Goal: Check status

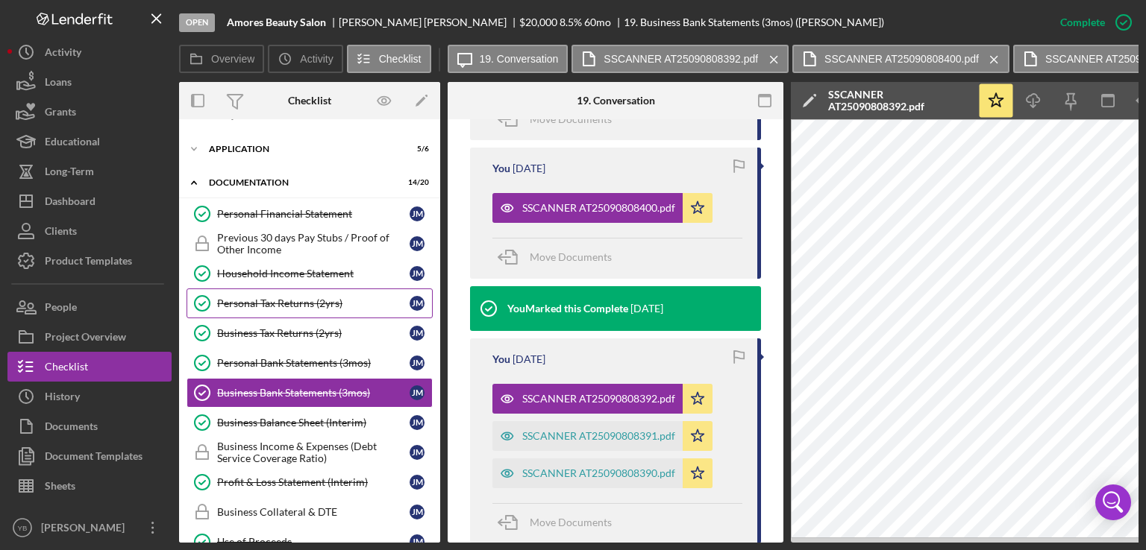
click at [274, 300] on div "Personal Tax Returns (2yrs)" at bounding box center [313, 304] width 192 height 12
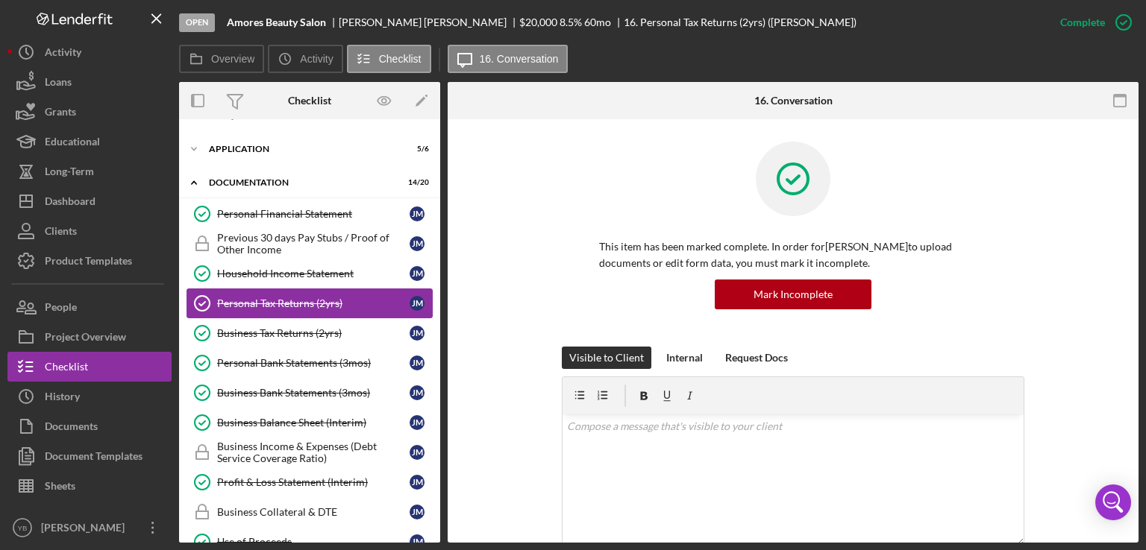
click at [274, 300] on div "Personal Tax Returns (2yrs)" at bounding box center [313, 304] width 192 height 12
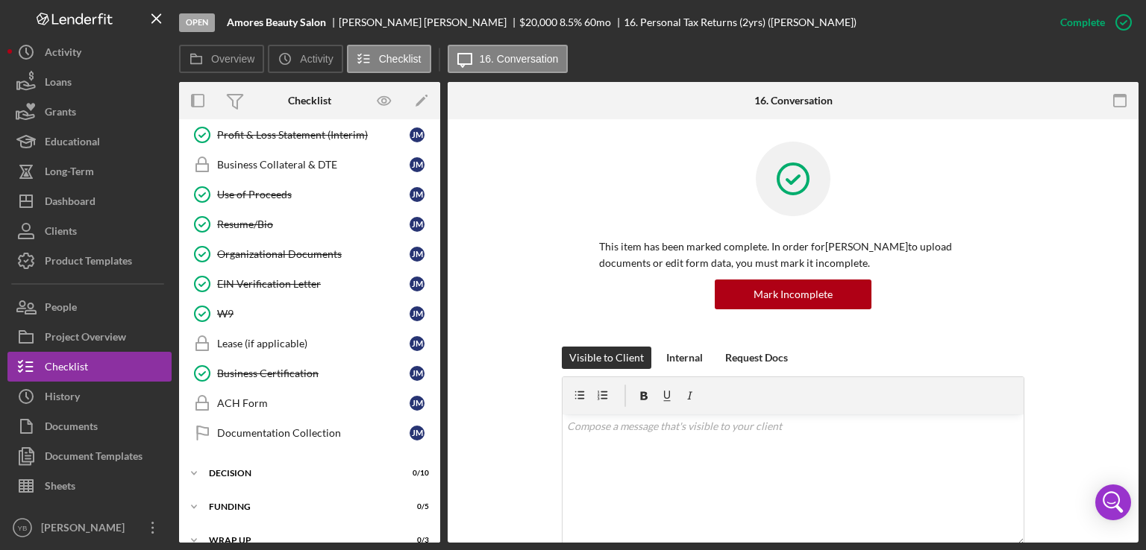
scroll to position [371, 0]
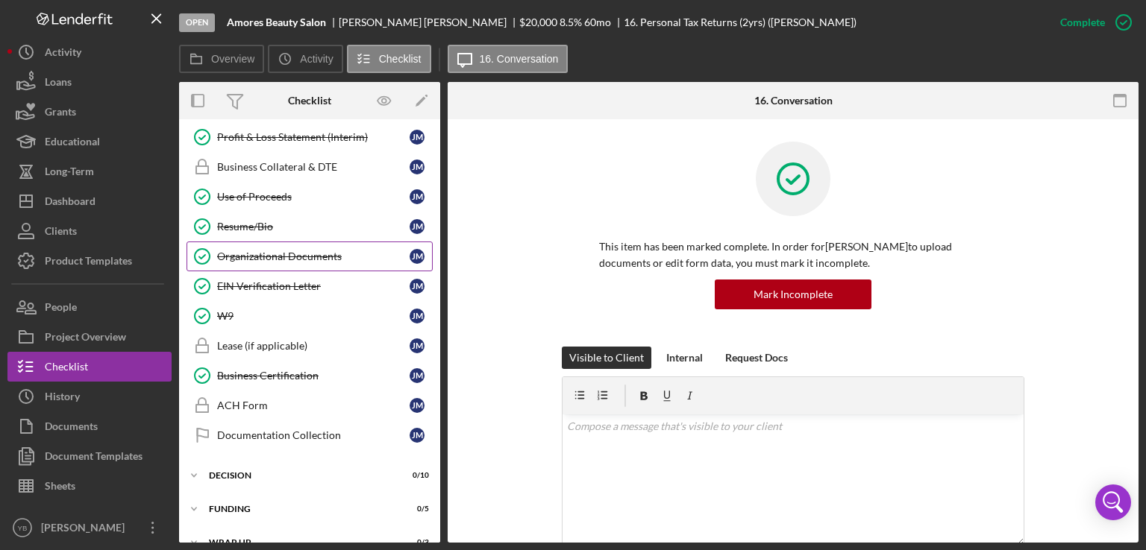
click at [272, 251] on div "Organizational Documents" at bounding box center [313, 257] width 192 height 12
click at [1046, 260] on div "This item has been marked complete. In order for [PERSON_NAME] to upload docume…" at bounding box center [793, 244] width 646 height 205
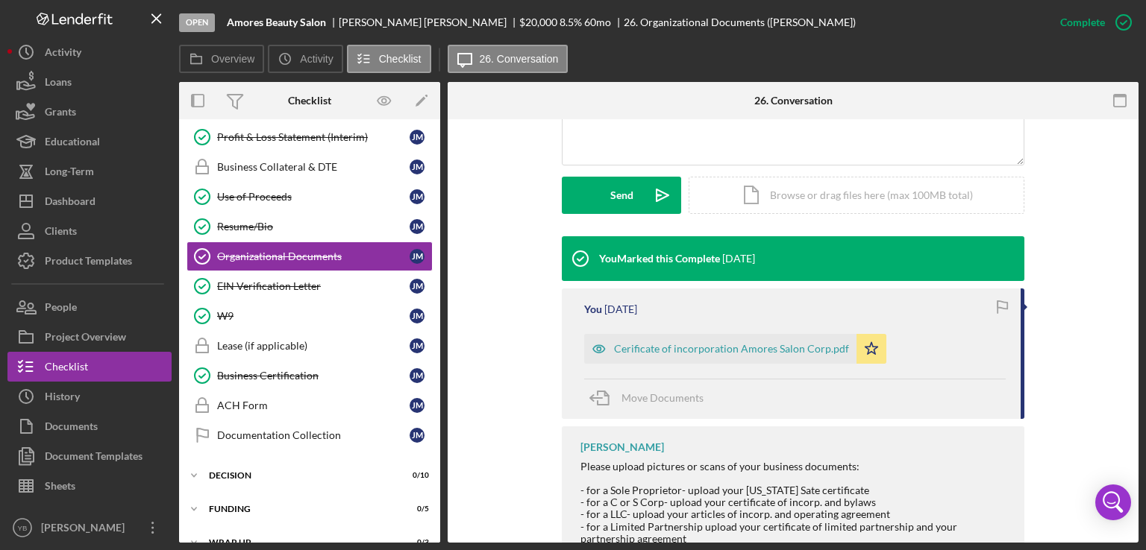
scroll to position [418, 0]
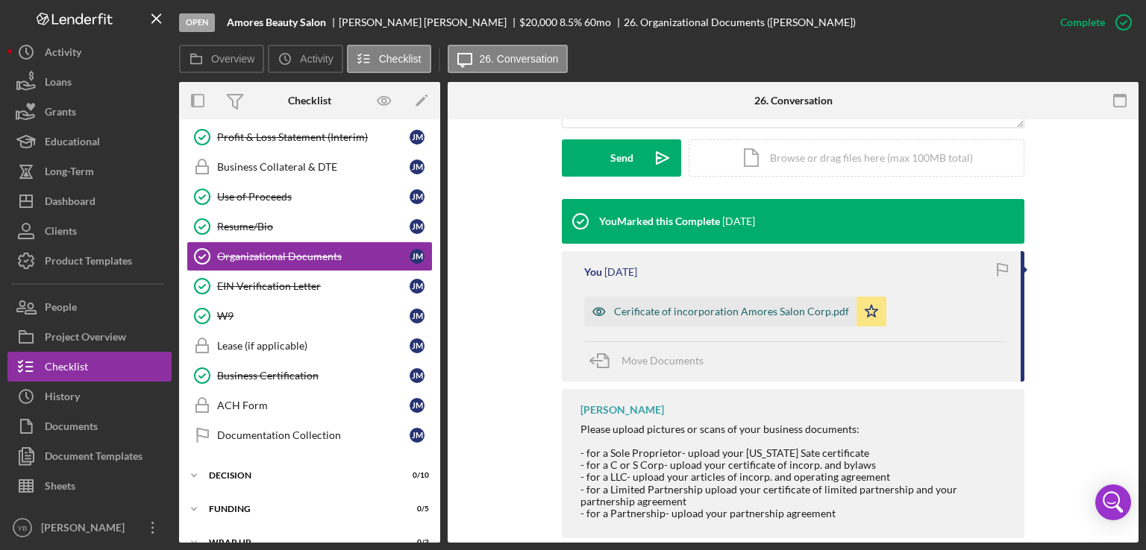
click at [698, 307] on div "Cerificate of incorporation Amores Salon Corp.pdf" at bounding box center [731, 312] width 235 height 12
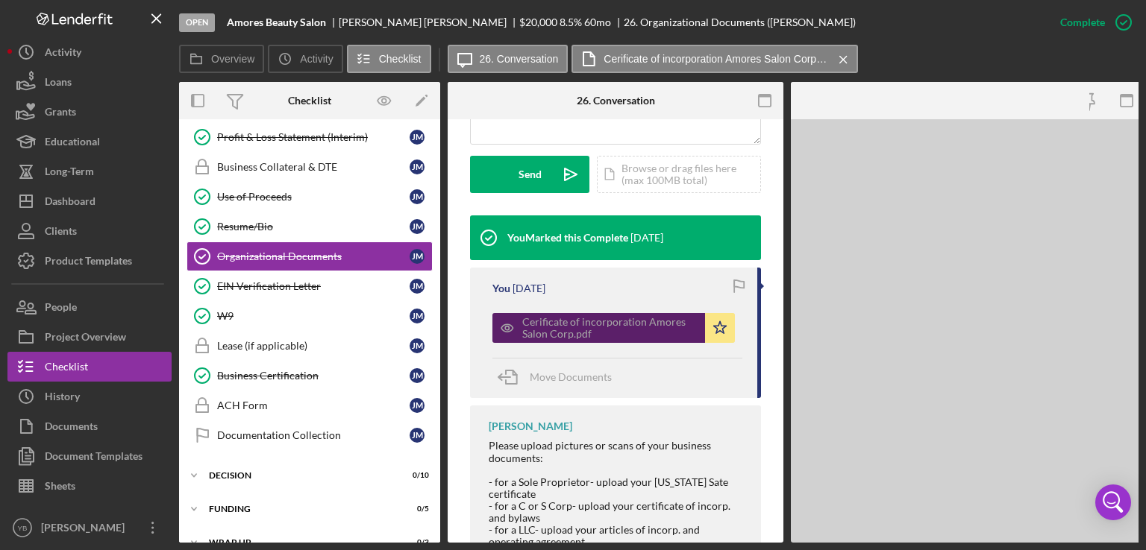
scroll to position [434, 0]
